Goal: Find specific page/section: Find specific page/section

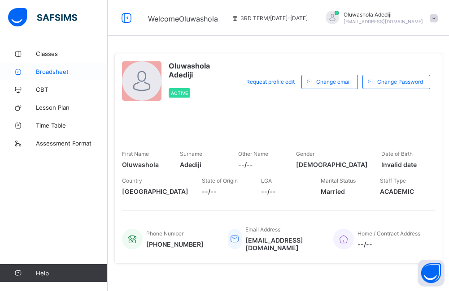
click at [48, 70] on span "Broadsheet" at bounding box center [72, 71] width 72 height 7
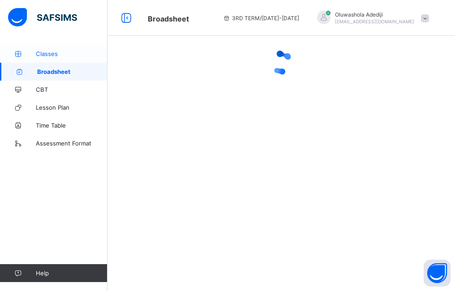
click at [54, 52] on span "Classes" at bounding box center [72, 53] width 72 height 7
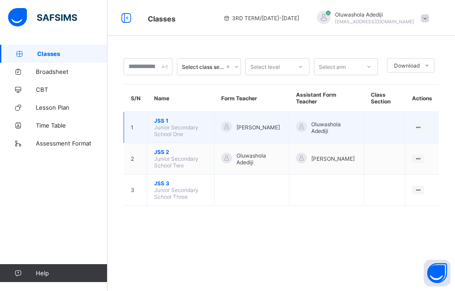
click at [359, 121] on td "Oluwashola Adediji" at bounding box center [327, 127] width 75 height 31
click at [419, 126] on icon at bounding box center [419, 127] width 8 height 7
click at [411, 145] on div "View Class" at bounding box center [407, 144] width 28 height 9
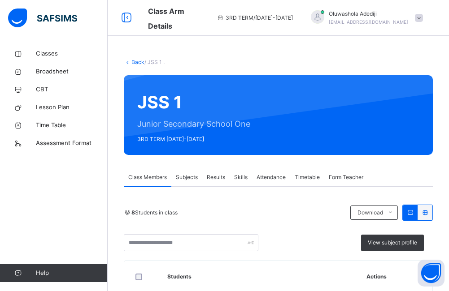
click at [224, 178] on span "Results" at bounding box center [216, 177] width 18 height 8
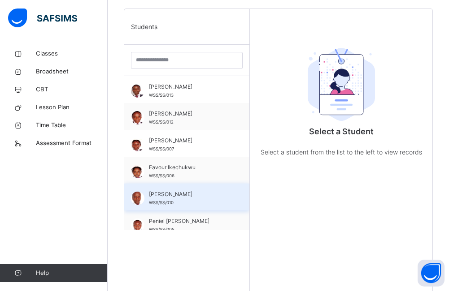
scroll to position [179, 0]
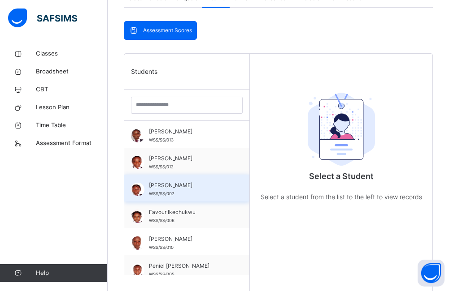
click at [198, 196] on div "[PERSON_NAME] WSS/SS/007" at bounding box center [189, 190] width 80 height 16
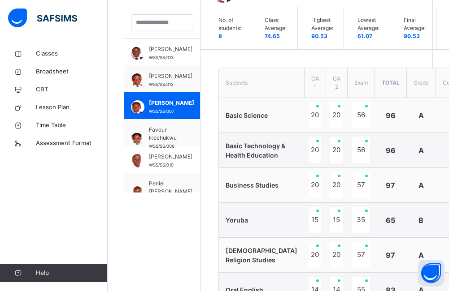
scroll to position [248, 0]
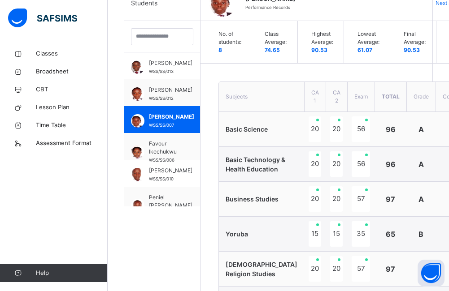
drag, startPoint x: 134, startPoint y: 0, endPoint x: 66, endPoint y: 215, distance: 225.3
click at [66, 215] on div "Classes Broadsheet CBT Lesson Plan Time Table Assessment Format Help" at bounding box center [54, 164] width 108 height 256
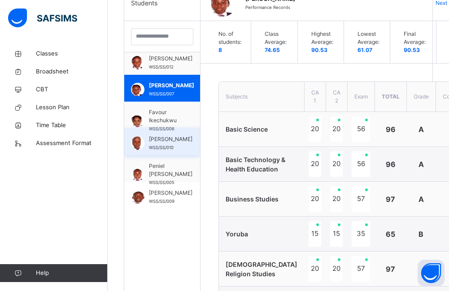
scroll to position [65, 0]
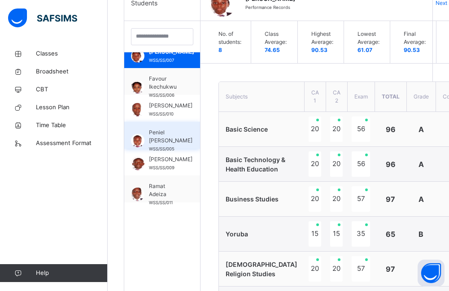
click at [173, 135] on span "Peniel [PERSON_NAME]" at bounding box center [170, 137] width 43 height 16
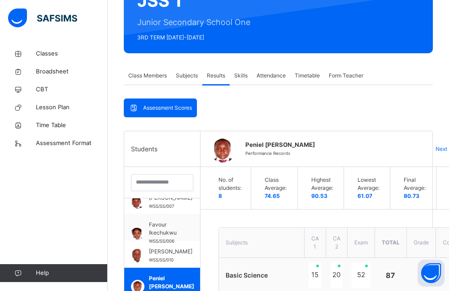
scroll to position [69, 0]
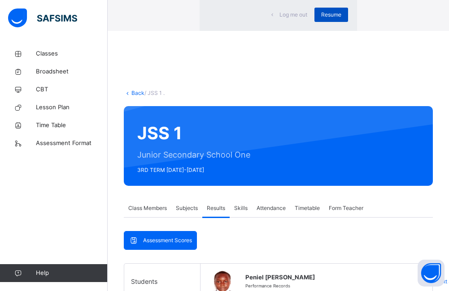
click at [321, 19] on span "Resume" at bounding box center [331, 15] width 20 height 8
click at [314, 22] on div "Resume" at bounding box center [331, 15] width 34 height 14
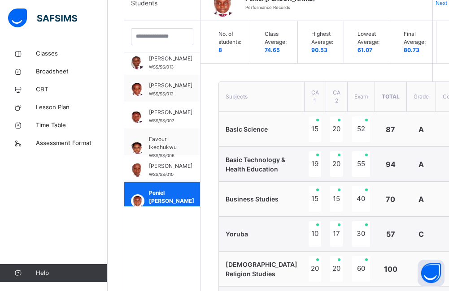
scroll to position [0, 0]
